Goal: Transaction & Acquisition: Obtain resource

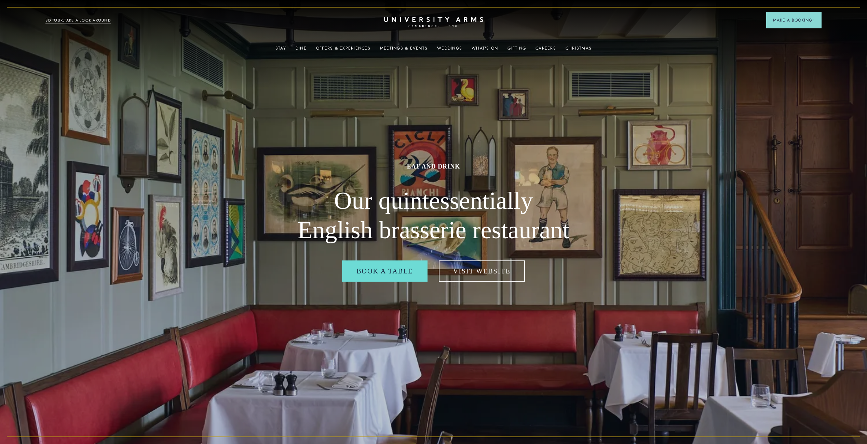
click at [469, 241] on h2 "Our quintessentially English brasserie restaurant" at bounding box center [434, 215] width 274 height 58
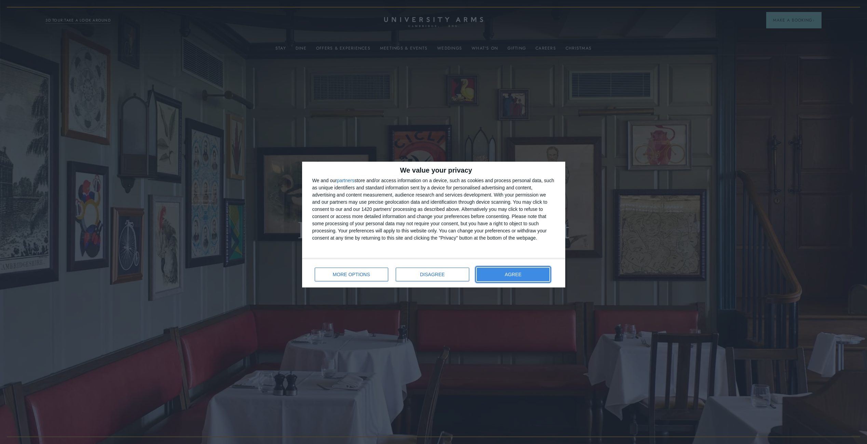
click at [511, 279] on button "AGREE" at bounding box center [513, 275] width 73 height 14
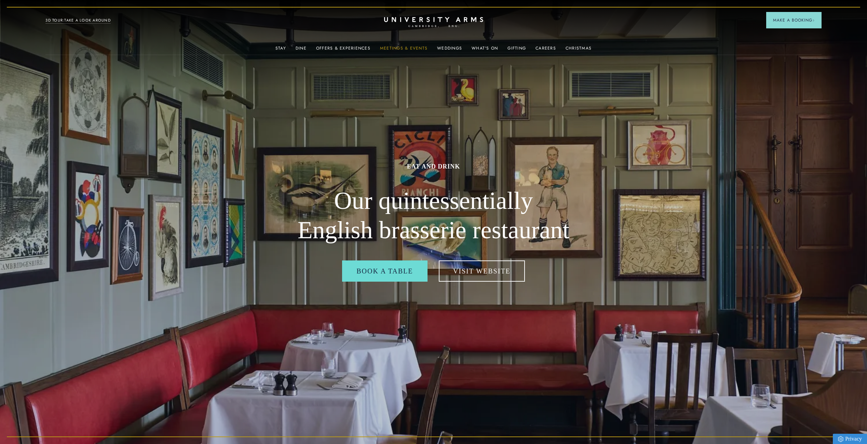
click at [401, 48] on link "Meetings & Events" at bounding box center [404, 50] width 48 height 9
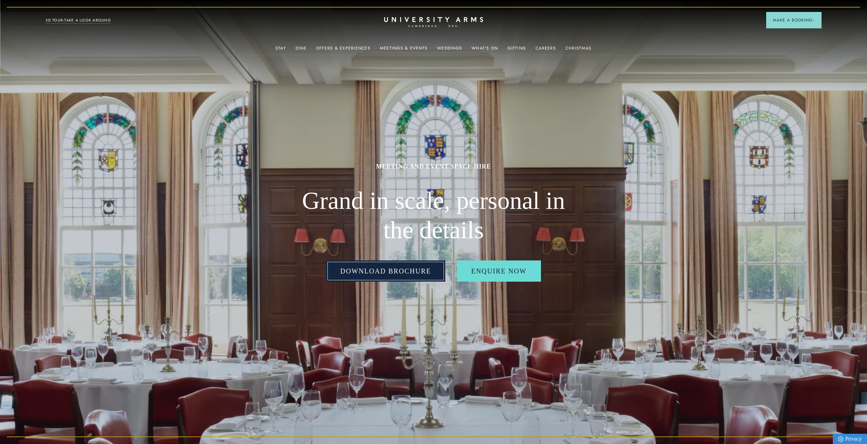
click at [406, 270] on link "Download Brochure" at bounding box center [386, 271] width 120 height 21
click at [398, 48] on link "Meetings & Events" at bounding box center [404, 50] width 48 height 9
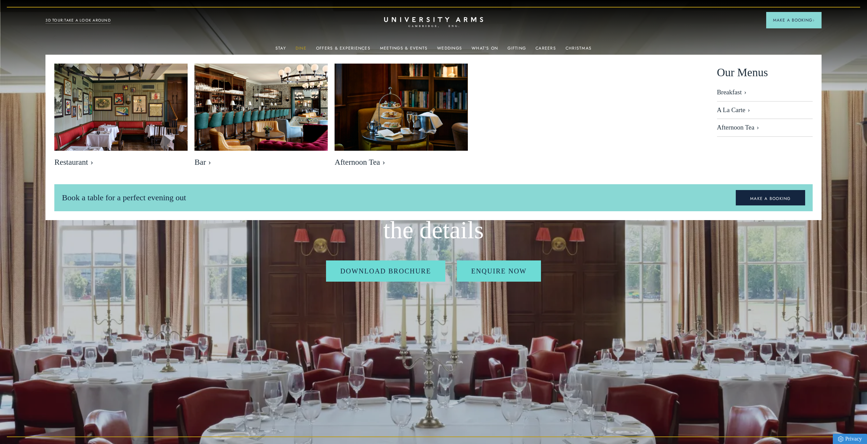
click at [302, 47] on link "Dine" at bounding box center [301, 50] width 11 height 9
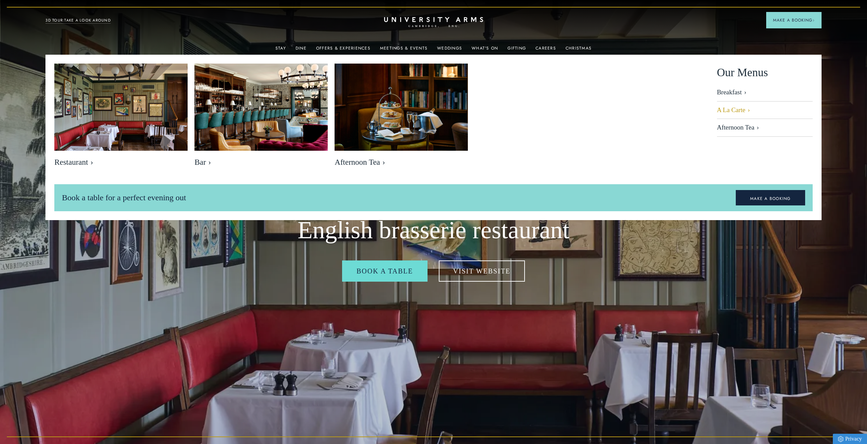
click at [741, 109] on link "A La Carte" at bounding box center [765, 111] width 96 height 18
click at [406, 47] on link "Meetings & Events" at bounding box center [404, 50] width 48 height 9
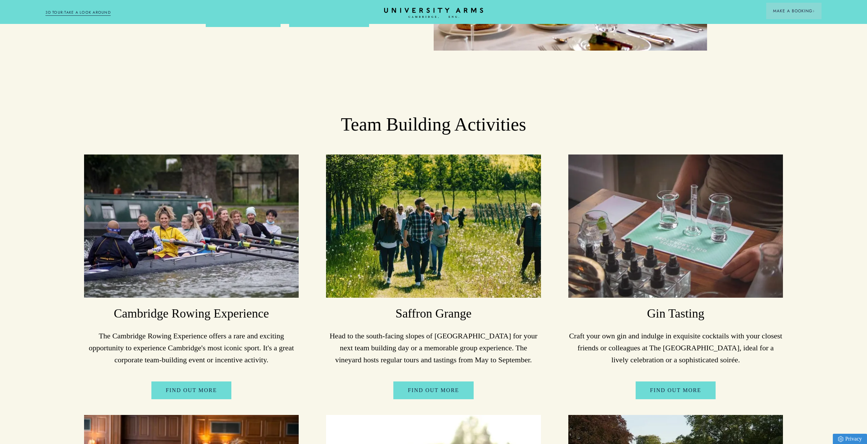
scroll to position [2334, 0]
